Goal: Find contact information: Obtain details needed to contact an individual or organization

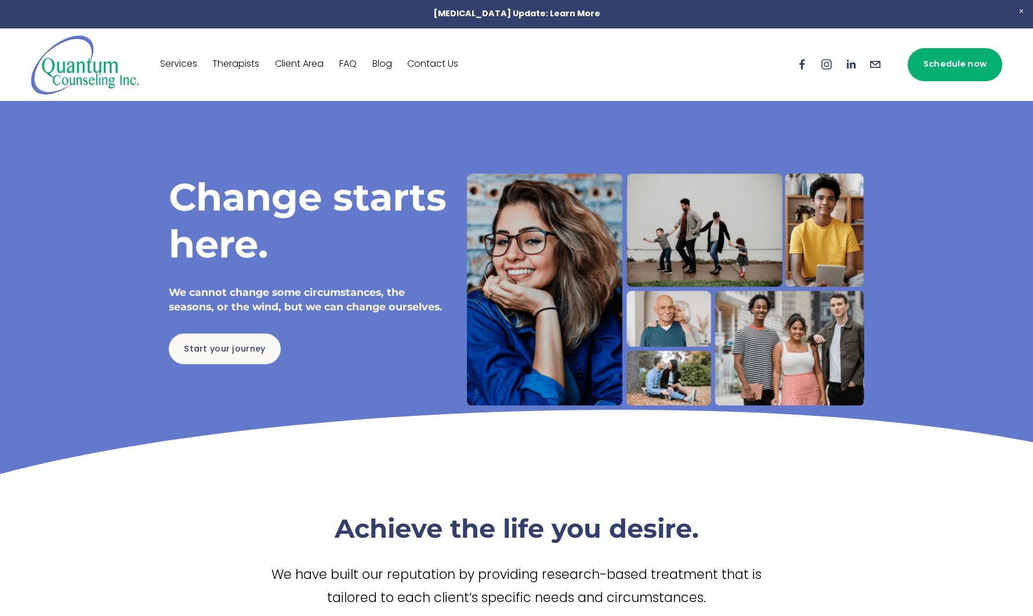
click at [441, 61] on link "Contact Us" at bounding box center [432, 64] width 51 height 19
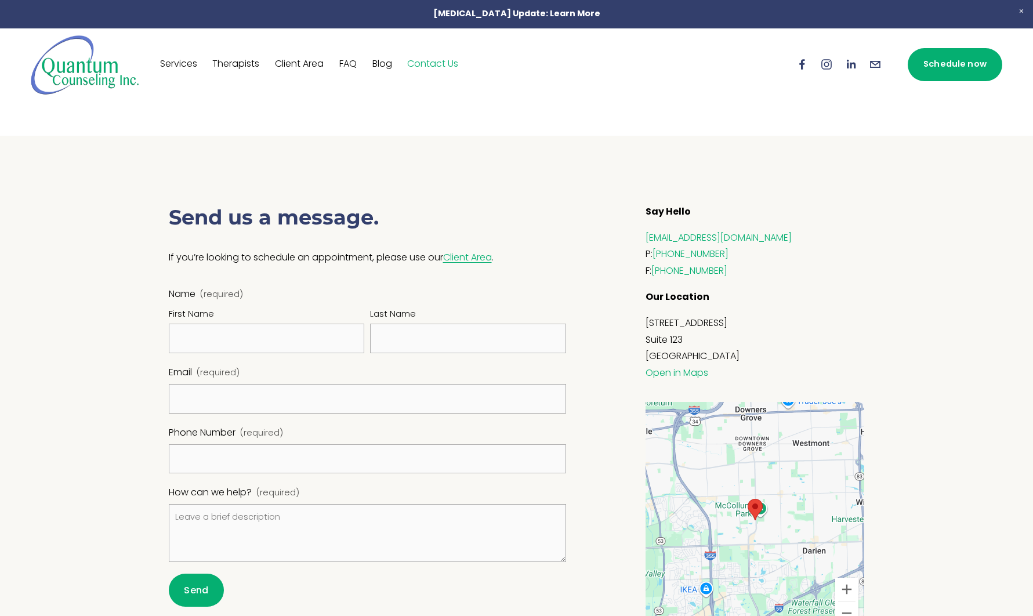
scroll to position [636, 0]
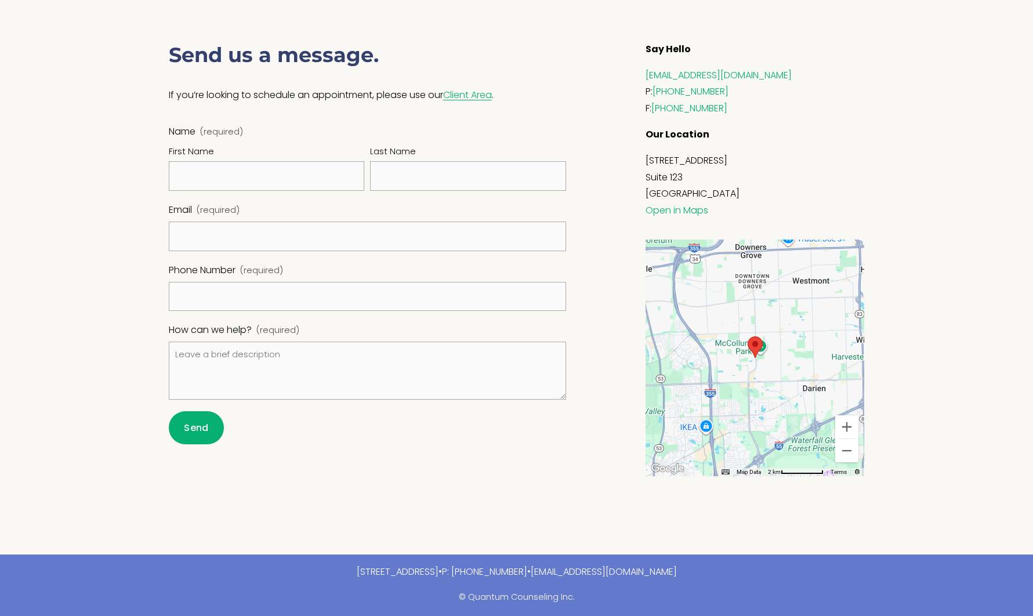
click at [900, 135] on div at bounding box center [516, 263] width 1033 height 581
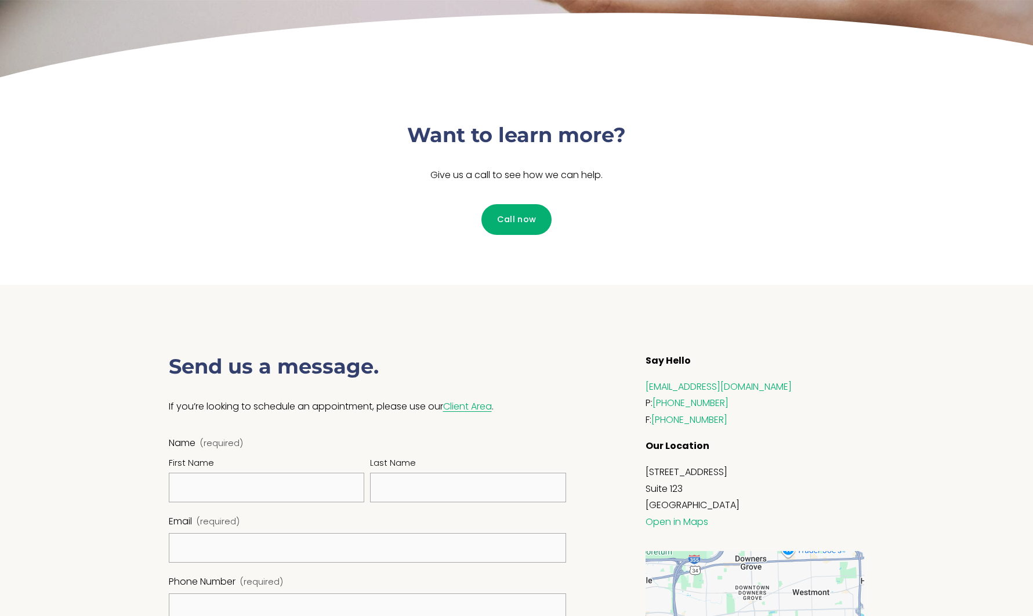
scroll to position [372, 0]
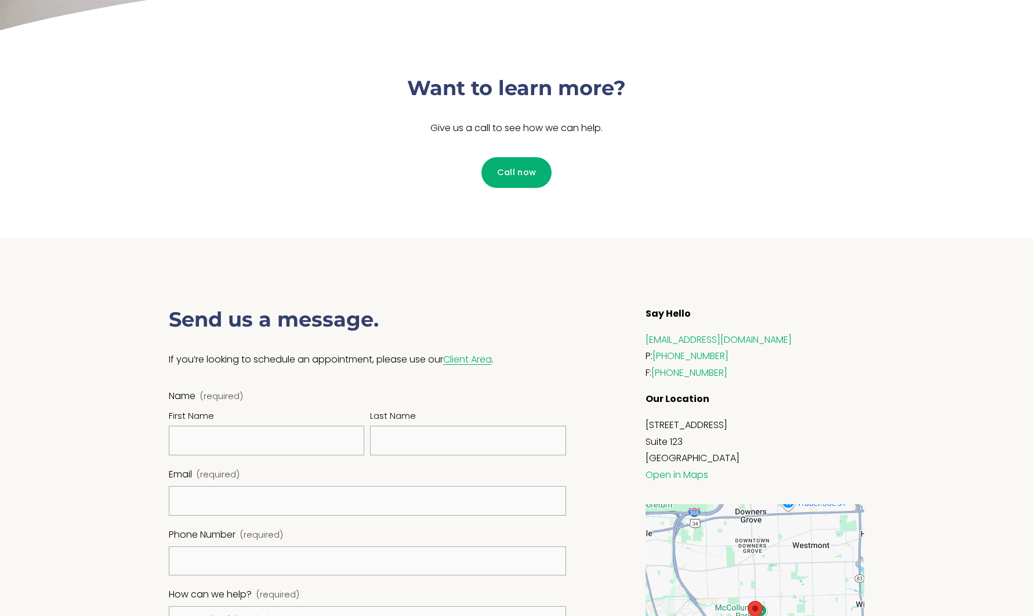
click at [858, 240] on div "Send us a message. If you’re looking to schedule an appointment, please use our…" at bounding box center [516, 528] width 758 height 581
click at [226, 168] on div "Want to learn more? Give us a call to see how we can help. Call now" at bounding box center [516, 136] width 758 height 191
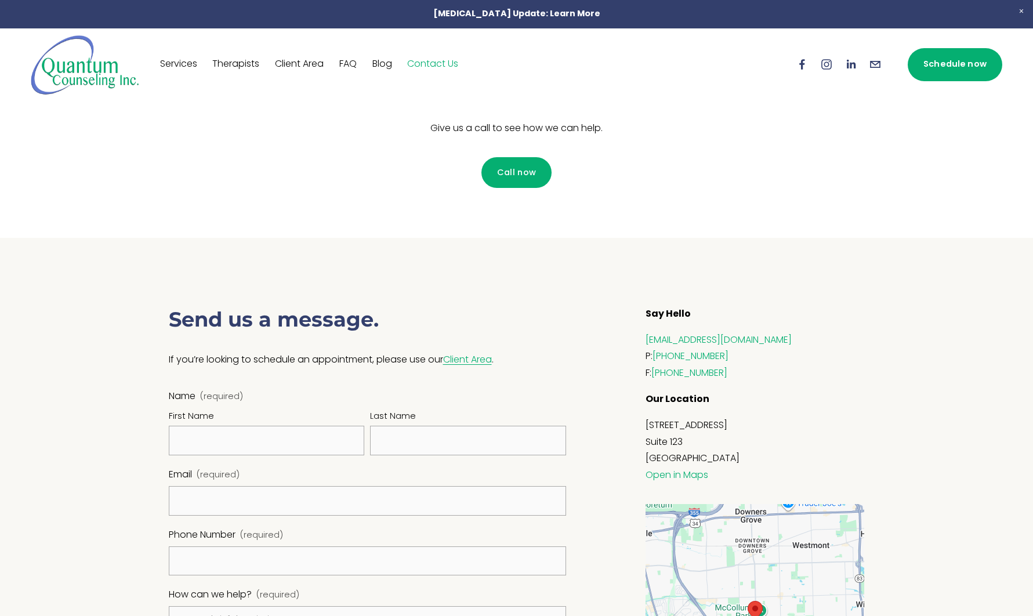
scroll to position [0, 0]
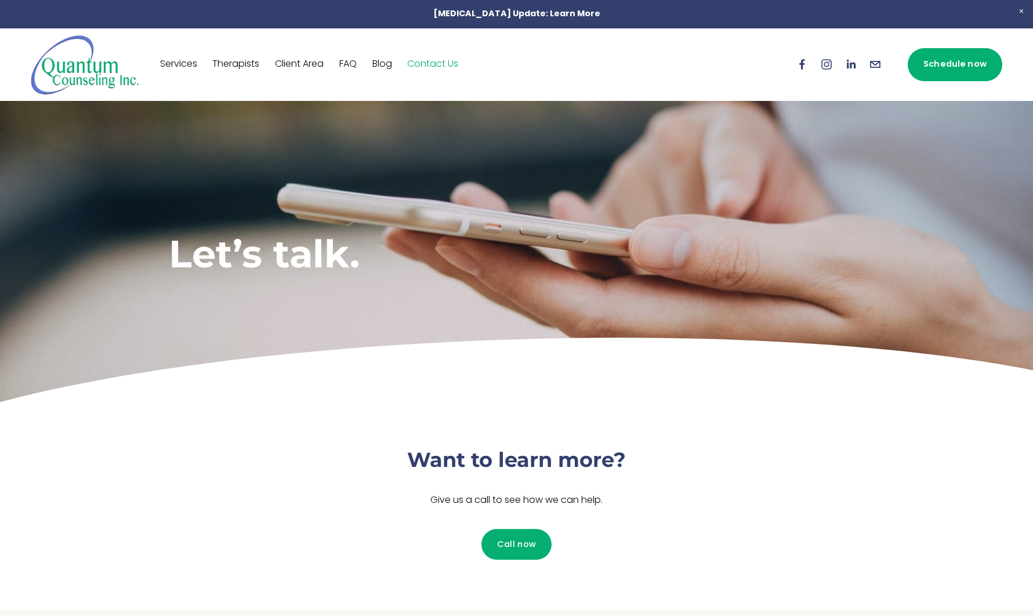
click at [465, 307] on div "Let’s talk." at bounding box center [516, 253] width 758 height 183
